Goal: Entertainment & Leisure: Browse casually

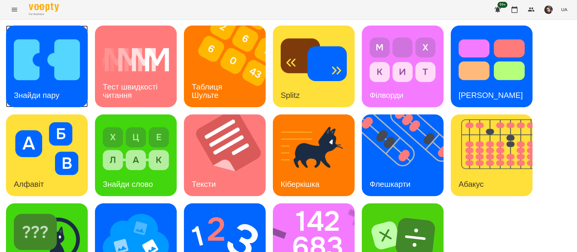
click at [76, 67] on img at bounding box center [47, 59] width 66 height 53
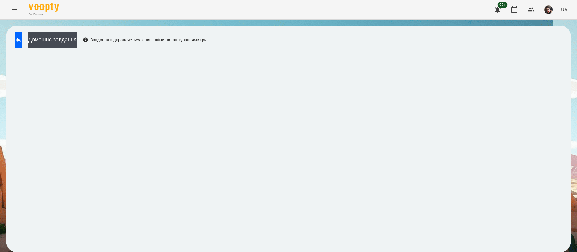
scroll to position [0, 0]
click at [20, 41] on button at bounding box center [18, 40] width 7 height 17
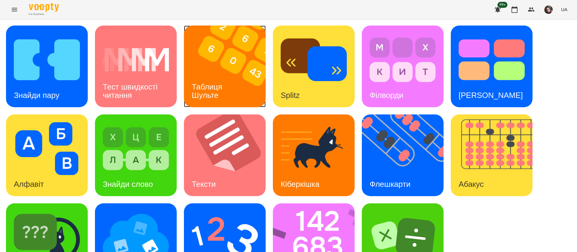
click at [216, 85] on h3 "Таблиця Шульте" at bounding box center [208, 90] width 33 height 17
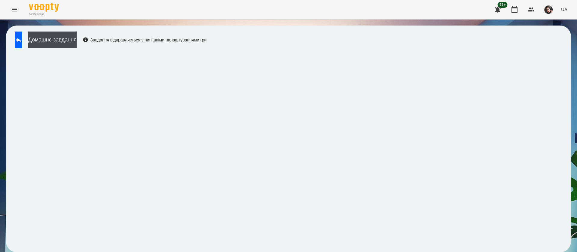
scroll to position [0, 0]
click at [22, 41] on icon at bounding box center [18, 39] width 7 height 7
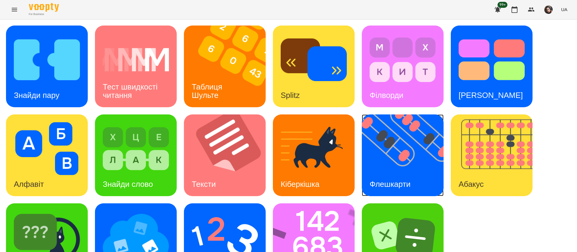
click at [406, 170] on img at bounding box center [406, 155] width 89 height 82
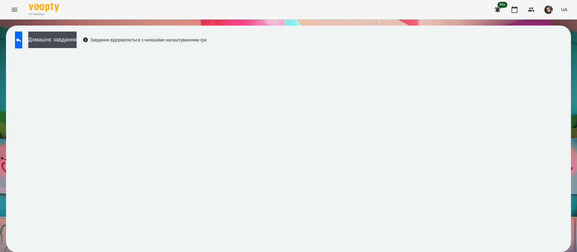
scroll to position [0, 0]
click at [22, 42] on icon at bounding box center [18, 39] width 7 height 7
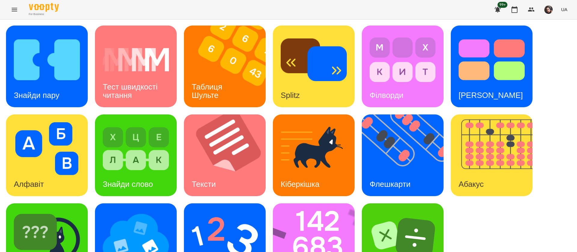
scroll to position [39, 0]
click at [327, 219] on img at bounding box center [318, 244] width 90 height 82
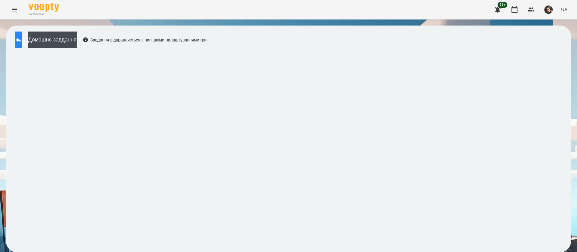
click at [21, 39] on icon at bounding box center [18, 40] width 5 height 5
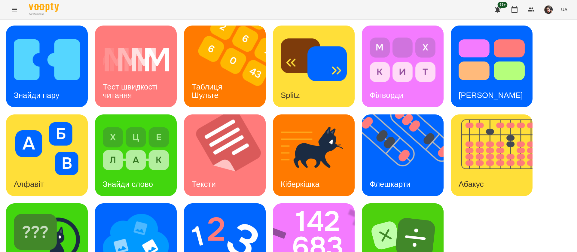
scroll to position [39, 0]
click at [213, 211] on img at bounding box center [225, 237] width 66 height 53
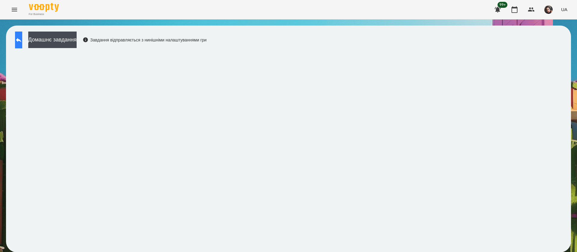
click at [22, 43] on button at bounding box center [18, 40] width 7 height 17
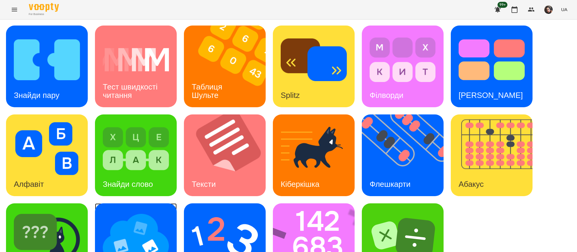
click at [124, 239] on img at bounding box center [136, 237] width 66 height 53
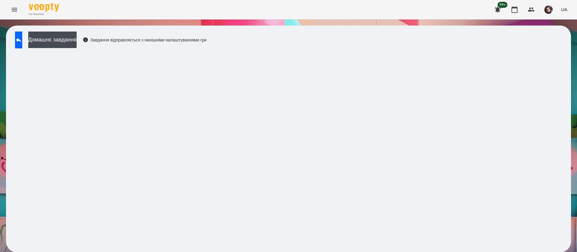
scroll to position [0, 0]
click at [21, 39] on icon at bounding box center [18, 40] width 5 height 5
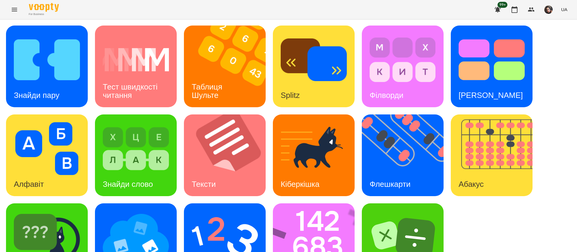
scroll to position [39, 0]
click at [51, 211] on img at bounding box center [47, 237] width 66 height 53
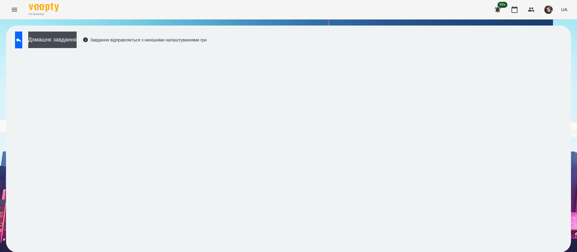
scroll to position [0, 0]
